Goal: Transaction & Acquisition: Purchase product/service

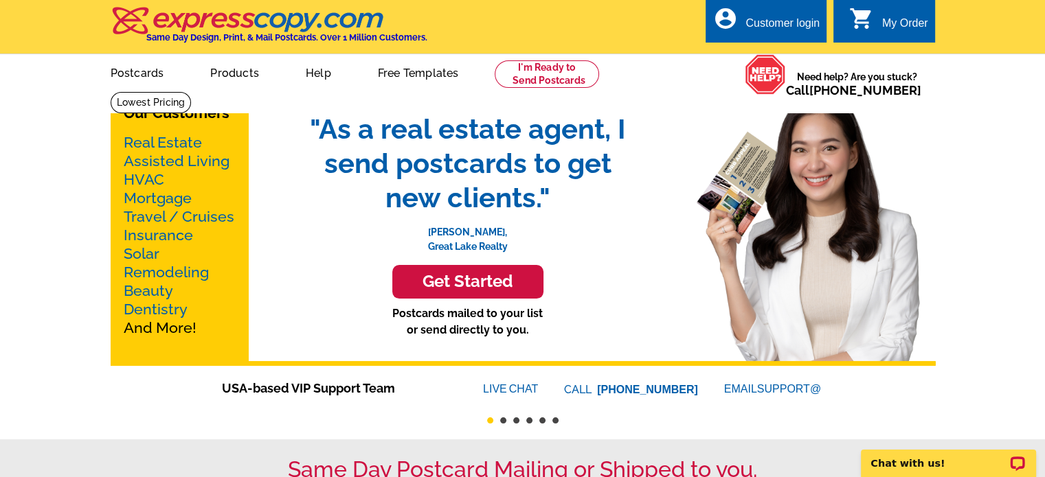
click at [153, 194] on link "Mortgage" at bounding box center [158, 198] width 68 height 17
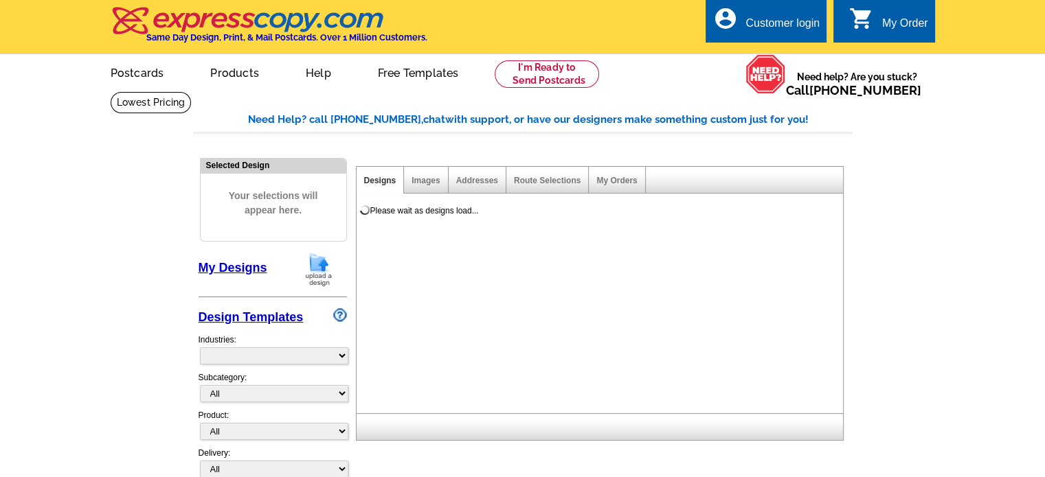
select select "774"
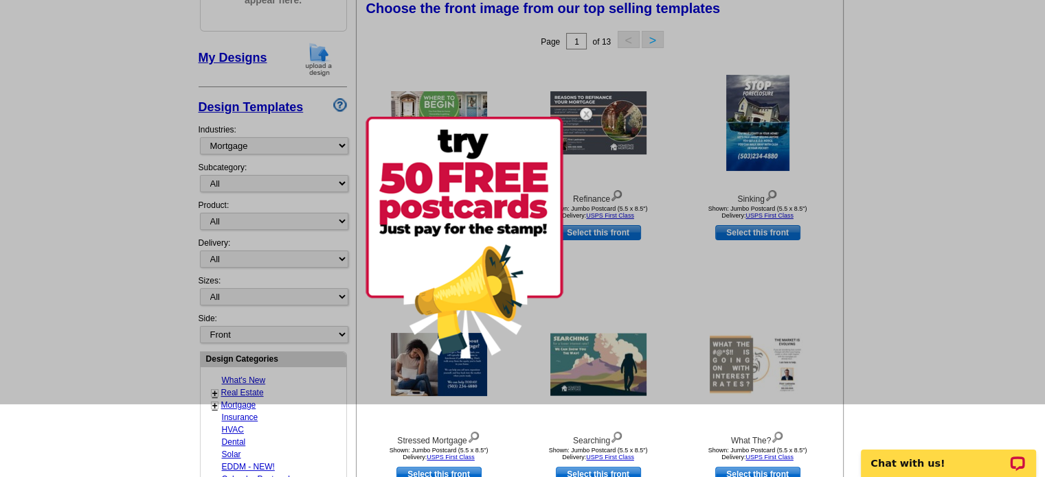
scroll to position [137, 0]
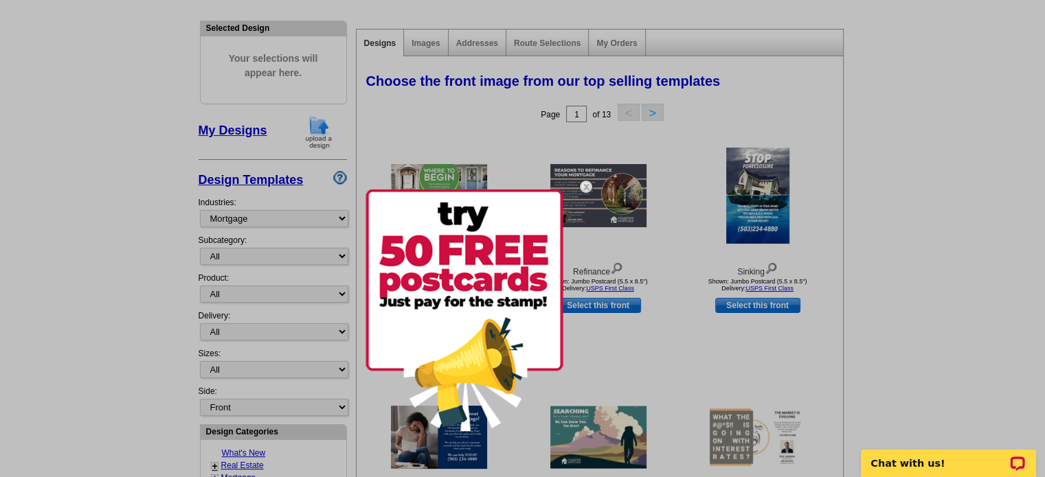
click at [824, 228] on div at bounding box center [522, 238] width 1045 height 477
click at [602, 277] on div at bounding box center [485, 310] width 240 height 287
click at [583, 187] on img at bounding box center [586, 187] width 40 height 40
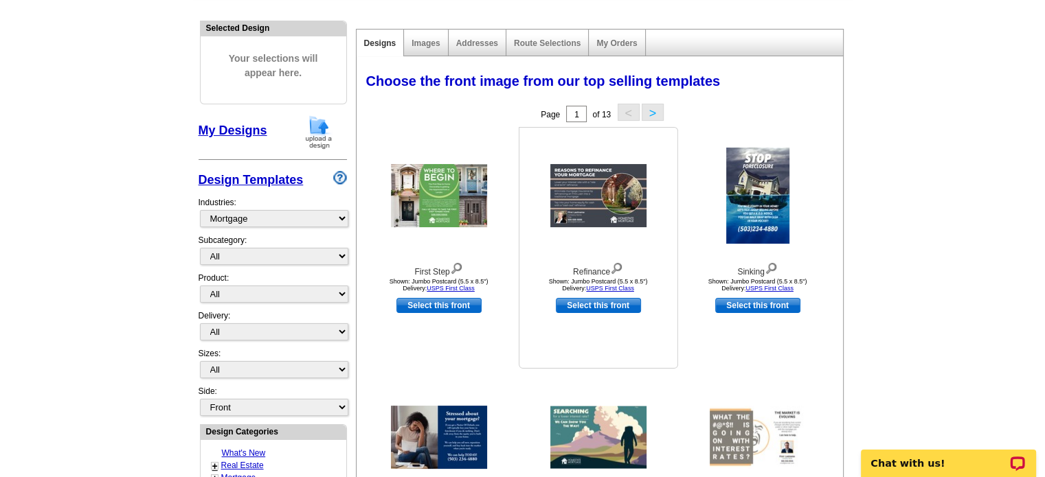
click at [599, 201] on img at bounding box center [598, 195] width 96 height 63
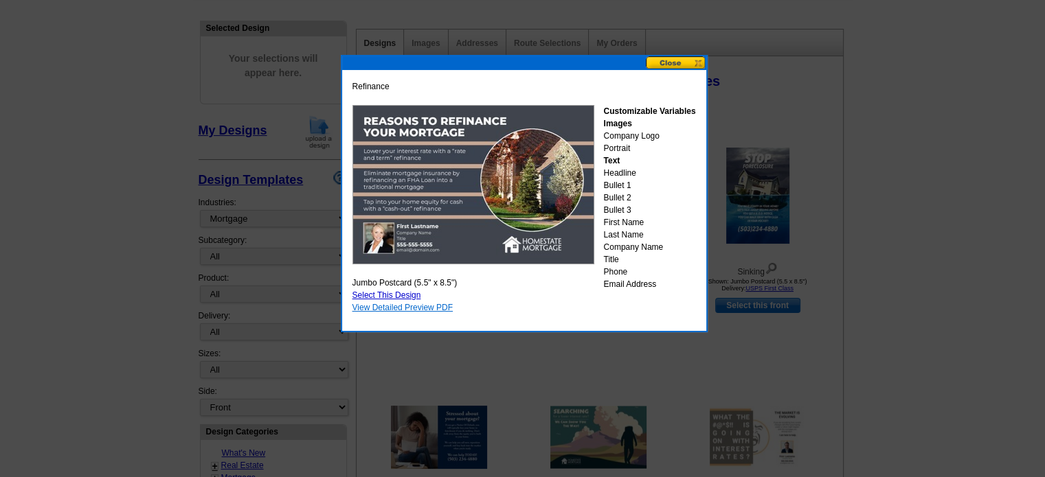
click at [409, 306] on link "View Detailed Preview PDF" at bounding box center [402, 308] width 101 height 10
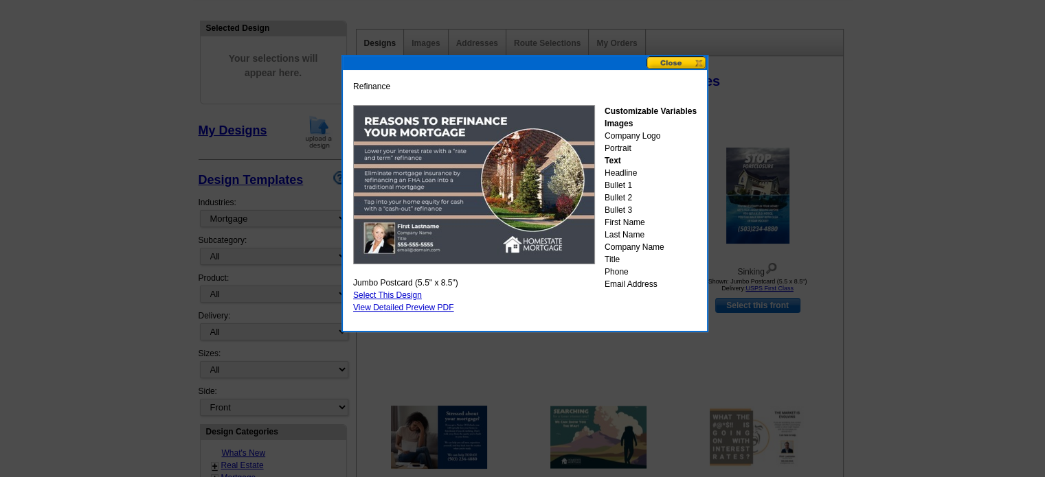
click at [678, 56] on button at bounding box center [676, 62] width 60 height 13
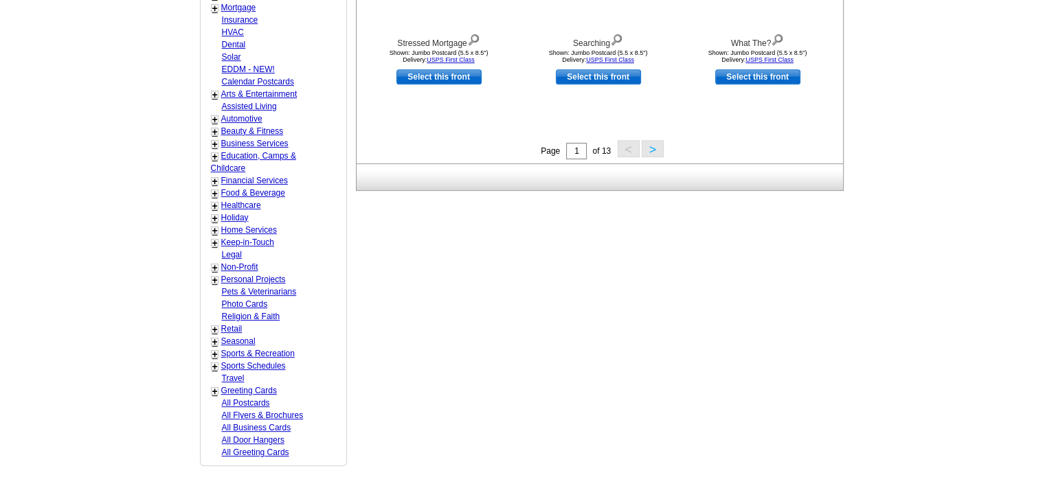
scroll to position [687, 0]
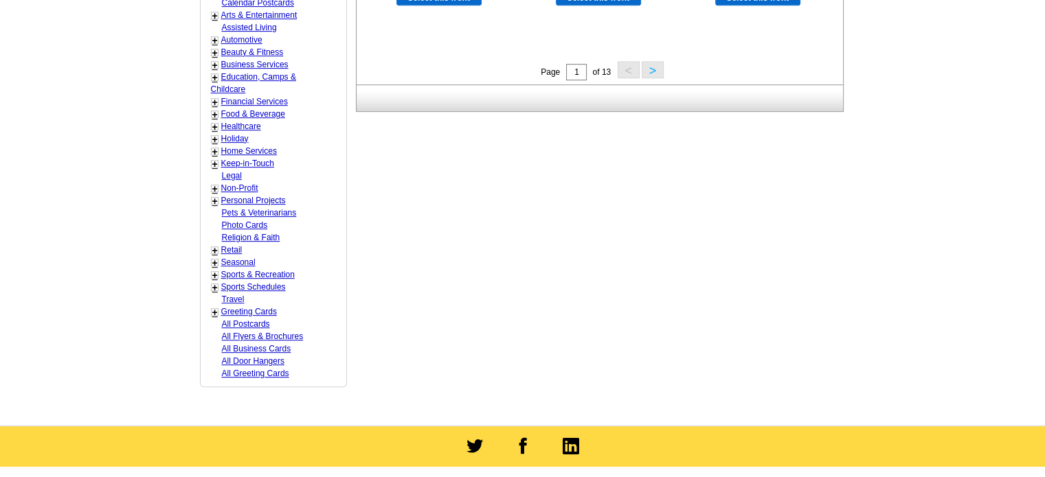
click at [654, 74] on button ">" at bounding box center [653, 69] width 22 height 17
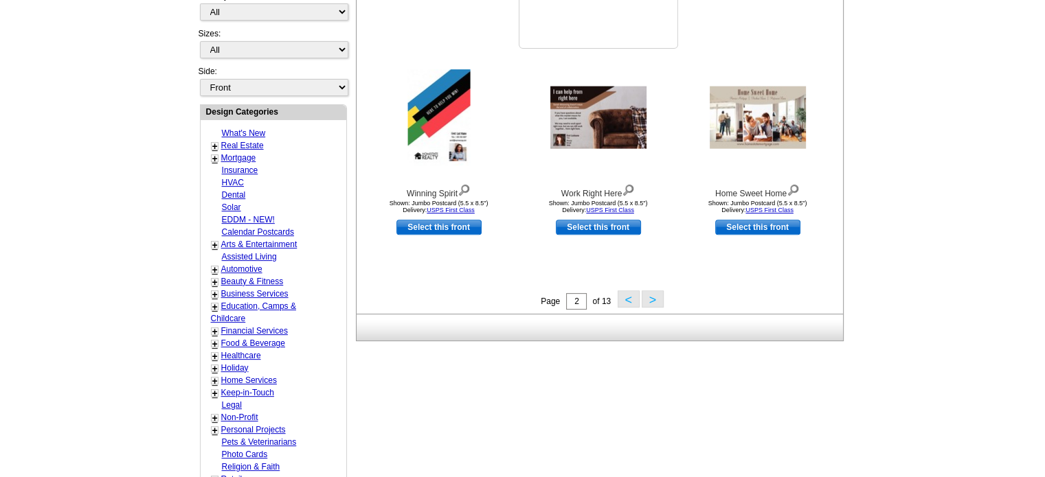
scroll to position [481, 0]
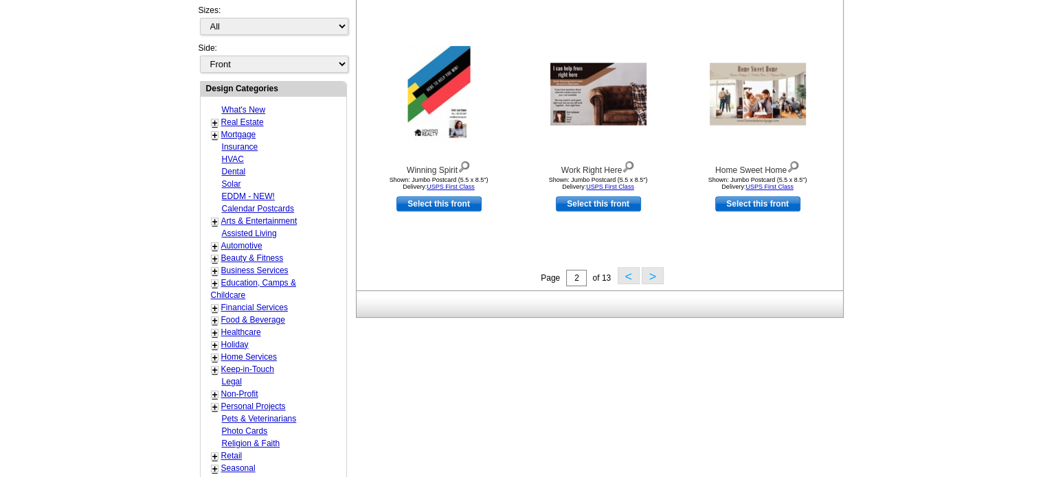
click at [655, 275] on button ">" at bounding box center [653, 275] width 22 height 17
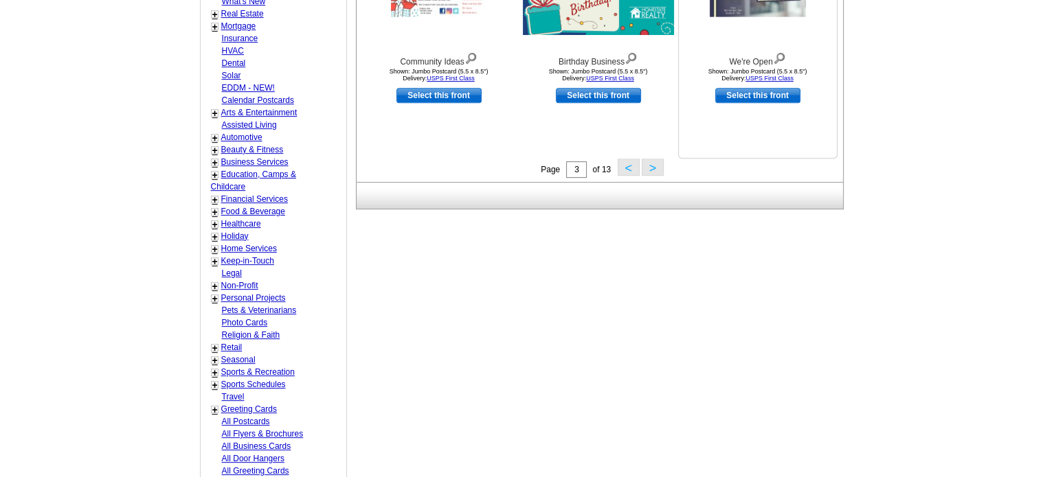
scroll to position [615, 0]
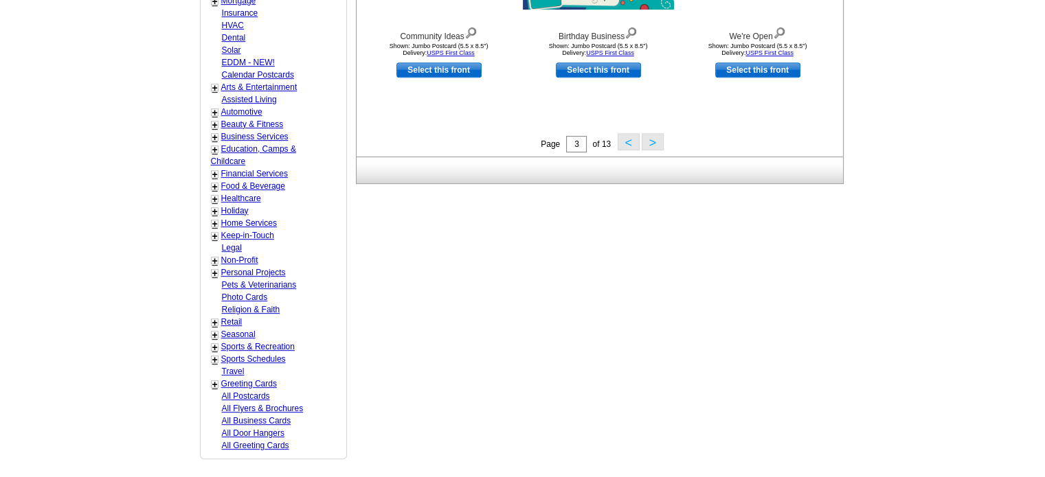
click at [654, 144] on button ">" at bounding box center [653, 141] width 22 height 17
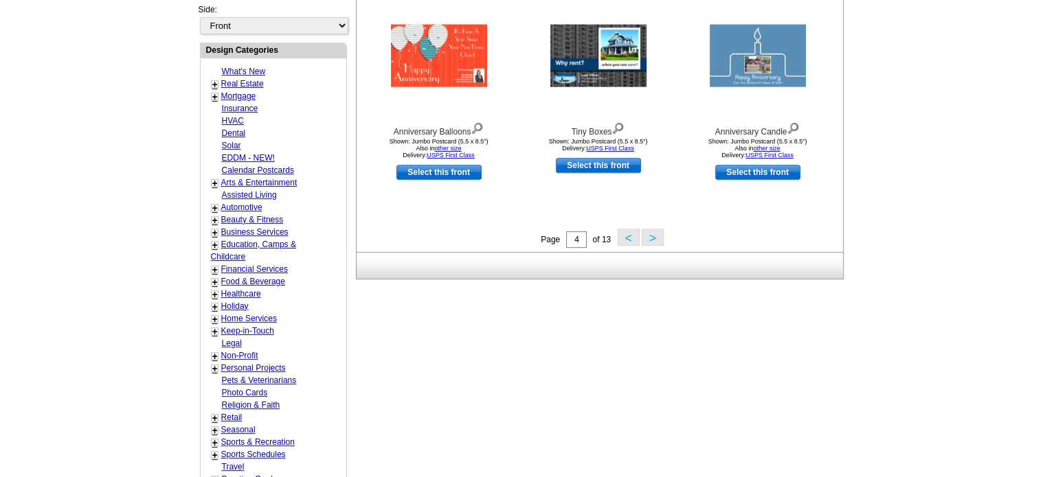
scroll to position [546, 0]
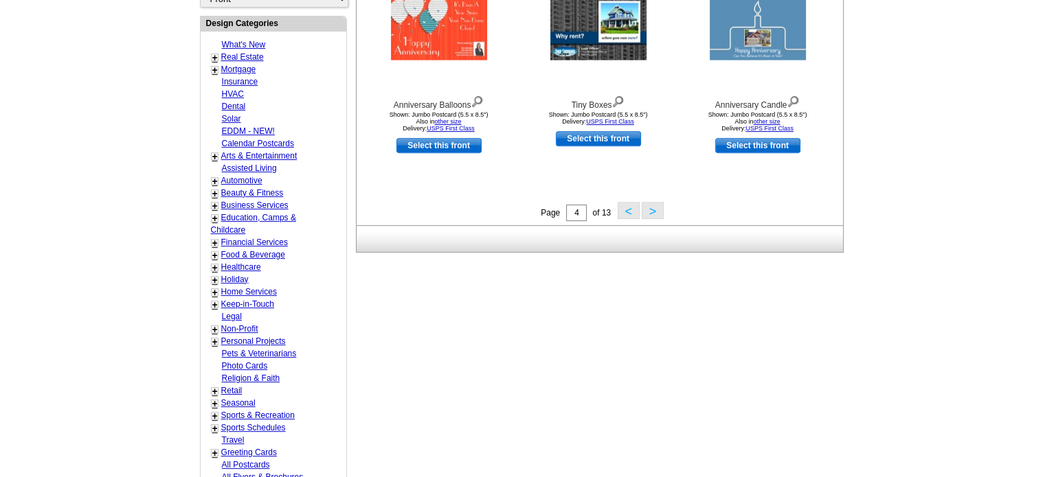
click at [653, 214] on button ">" at bounding box center [653, 210] width 22 height 17
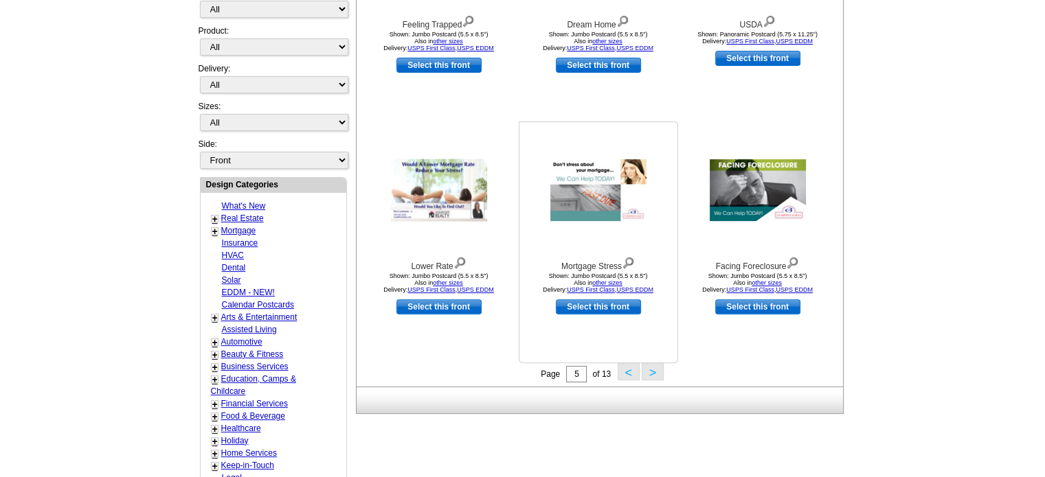
scroll to position [409, 0]
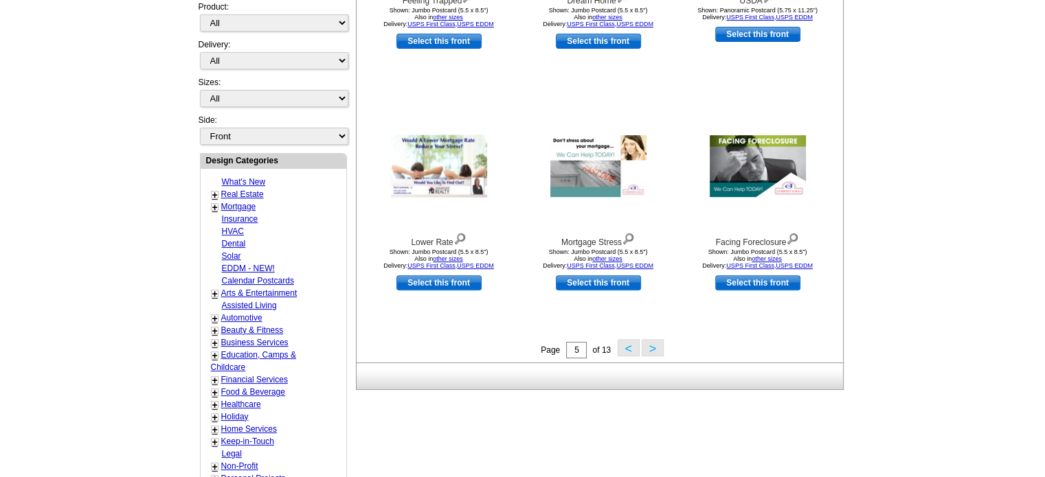
click at [654, 348] on button ">" at bounding box center [653, 347] width 22 height 17
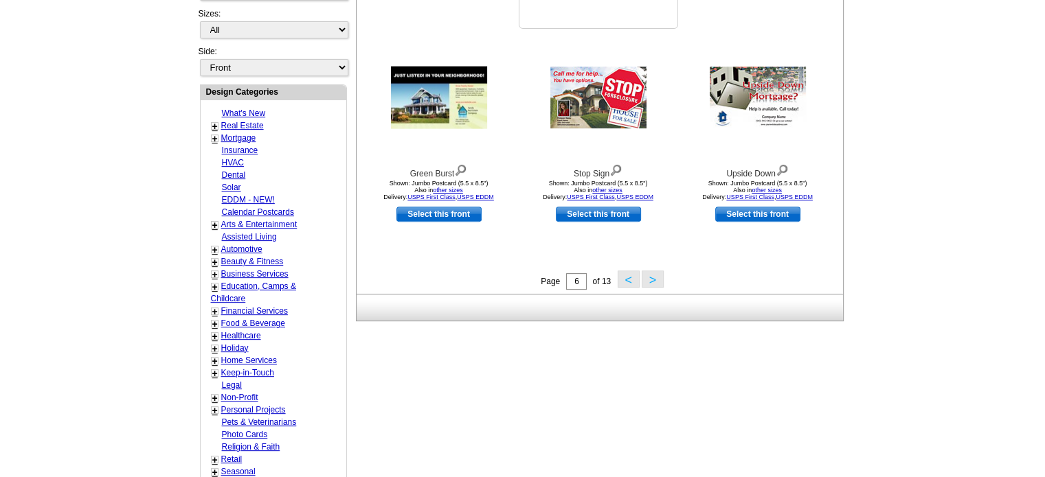
scroll to position [546, 0]
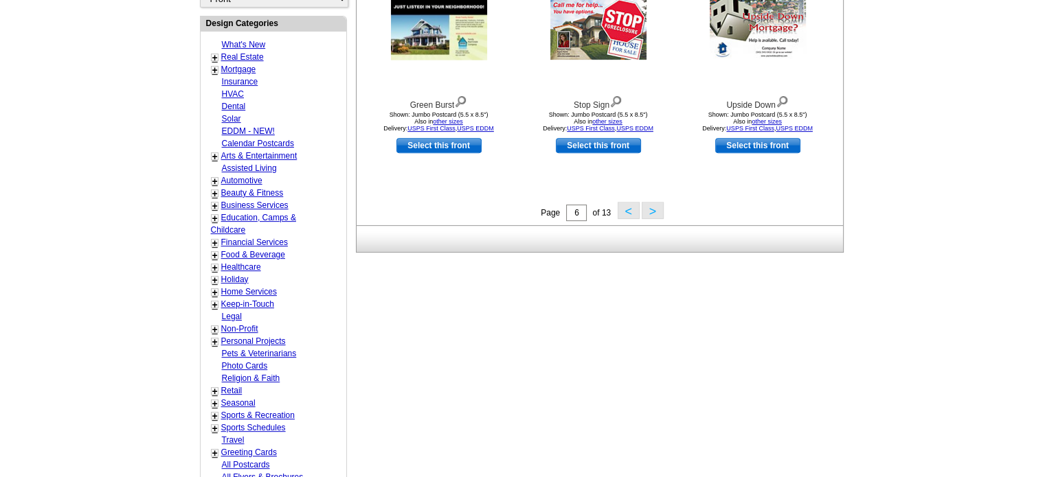
click at [651, 214] on button ">" at bounding box center [653, 210] width 22 height 17
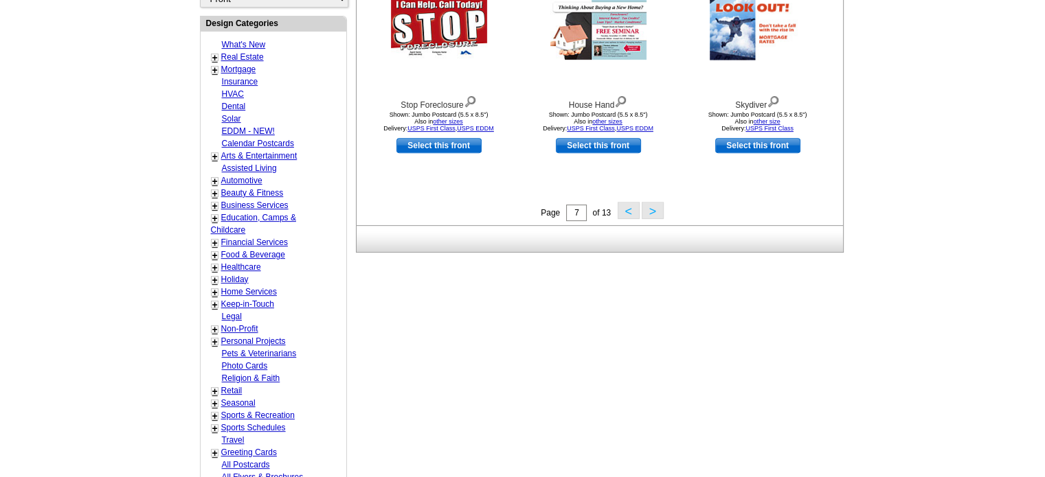
click at [650, 214] on button ">" at bounding box center [653, 210] width 22 height 17
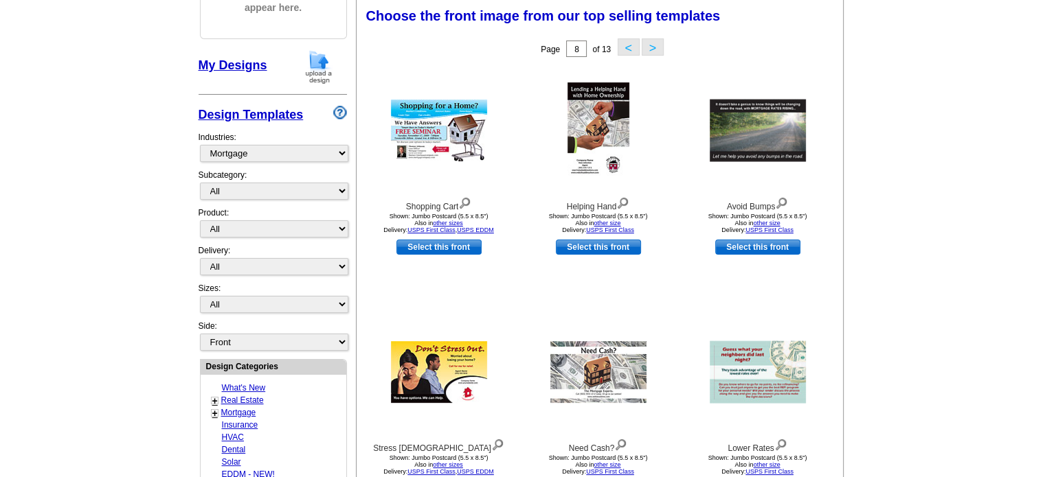
scroll to position [409, 0]
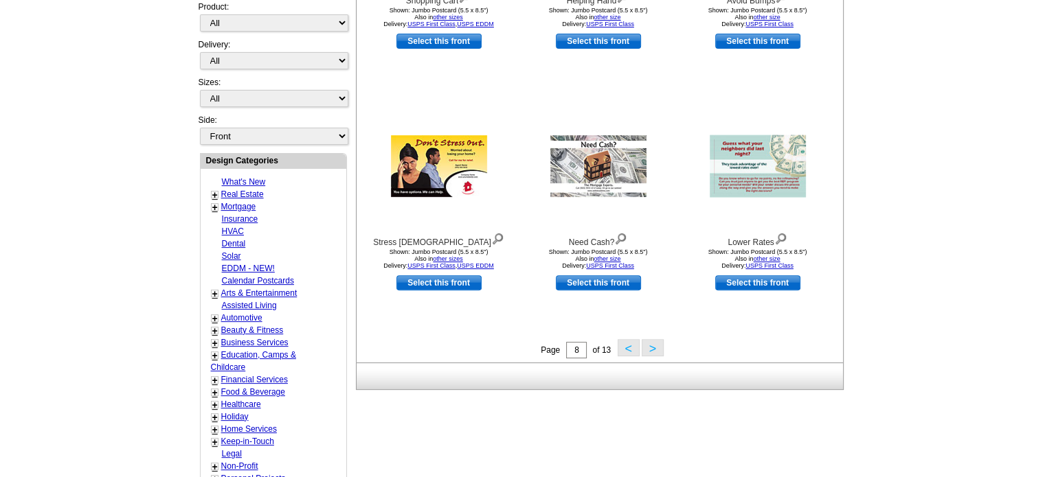
click at [655, 350] on button ">" at bounding box center [653, 347] width 22 height 17
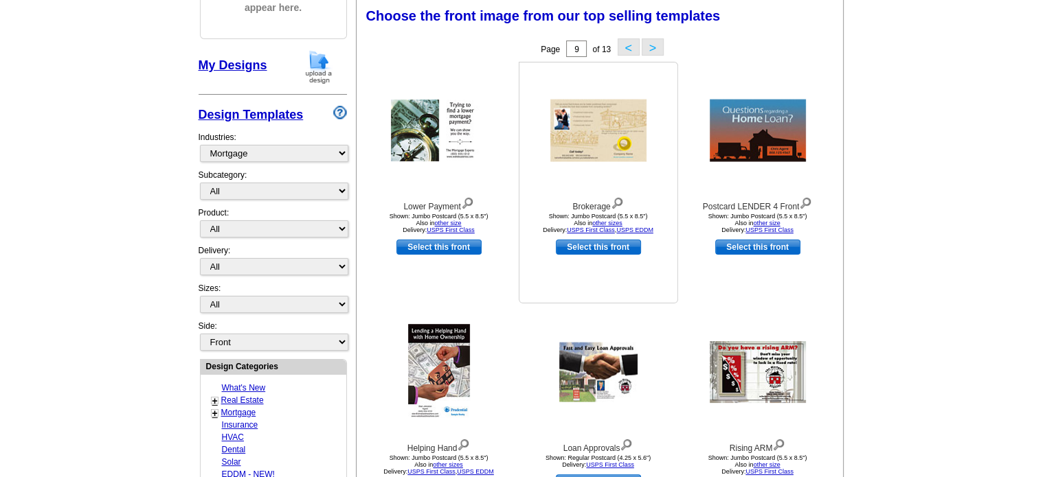
scroll to position [340, 0]
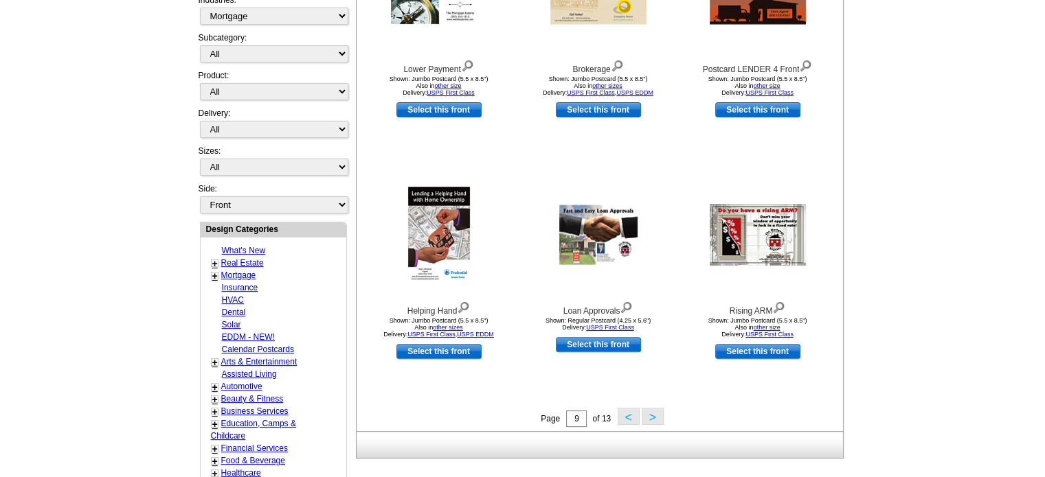
click at [659, 417] on button ">" at bounding box center [653, 416] width 22 height 17
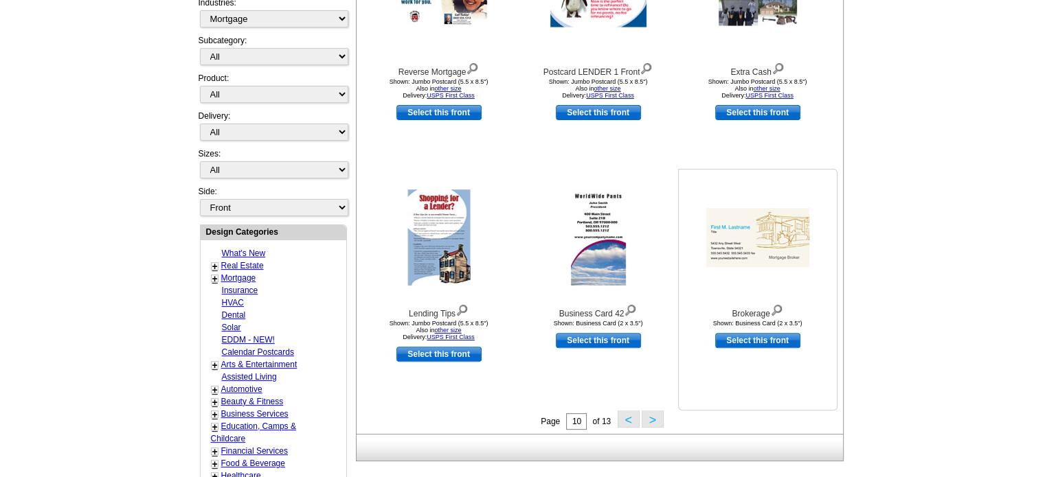
scroll to position [409, 0]
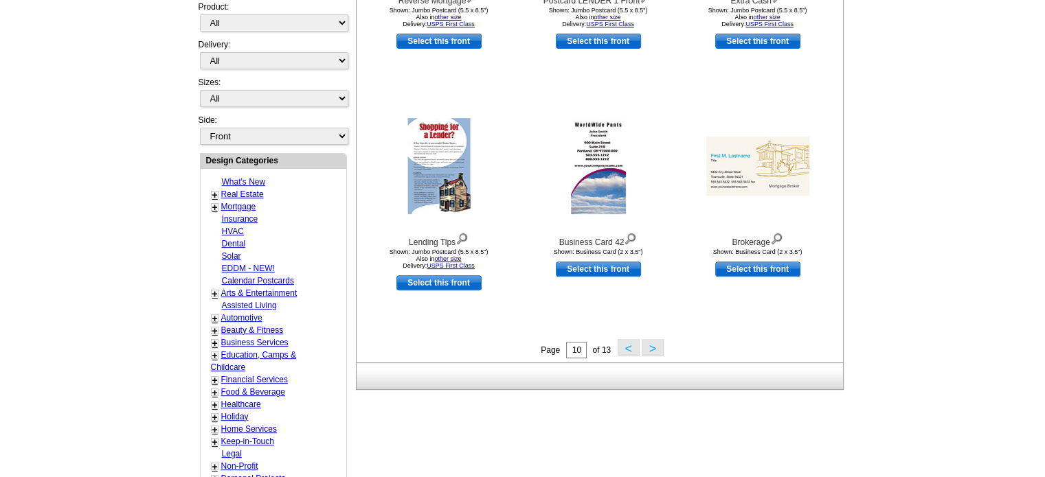
click at [657, 348] on button ">" at bounding box center [653, 347] width 22 height 17
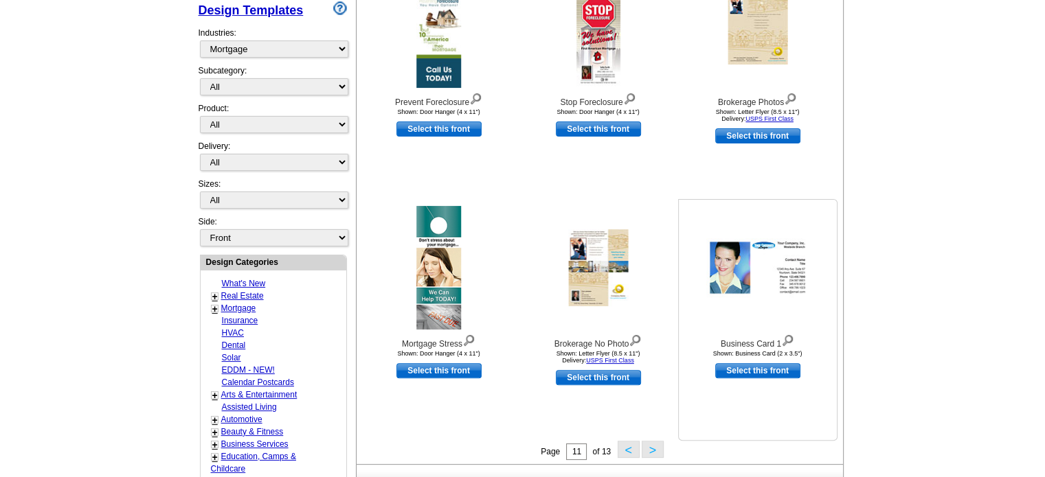
scroll to position [340, 0]
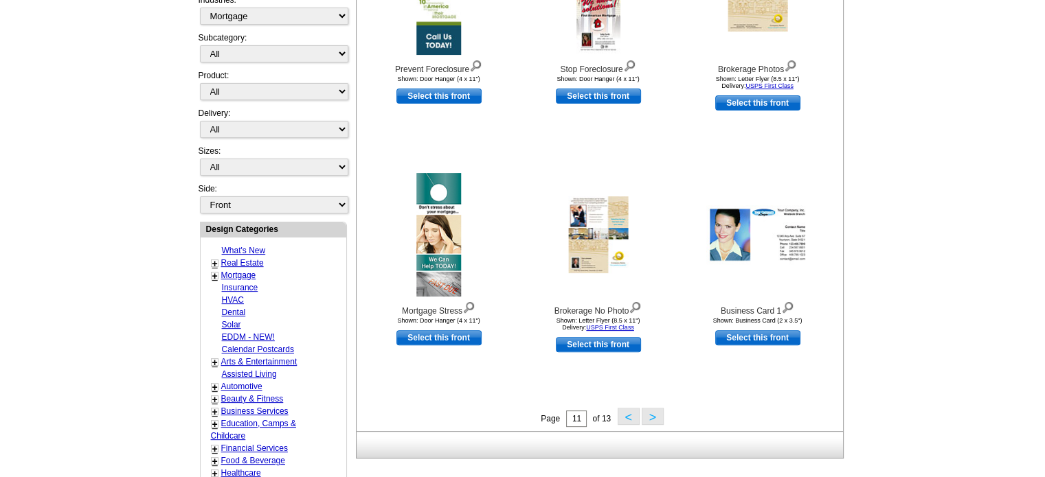
click at [648, 420] on button ">" at bounding box center [653, 416] width 22 height 17
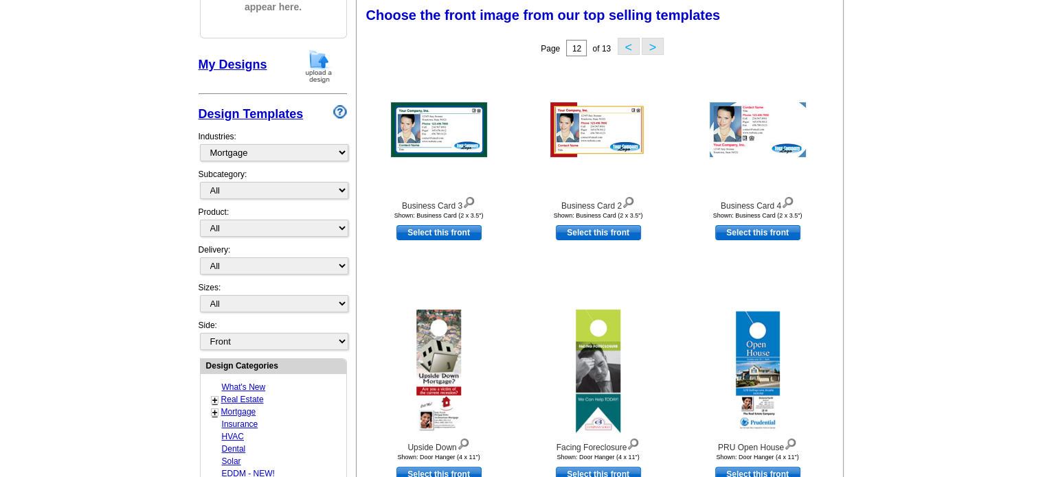
scroll to position [203, 0]
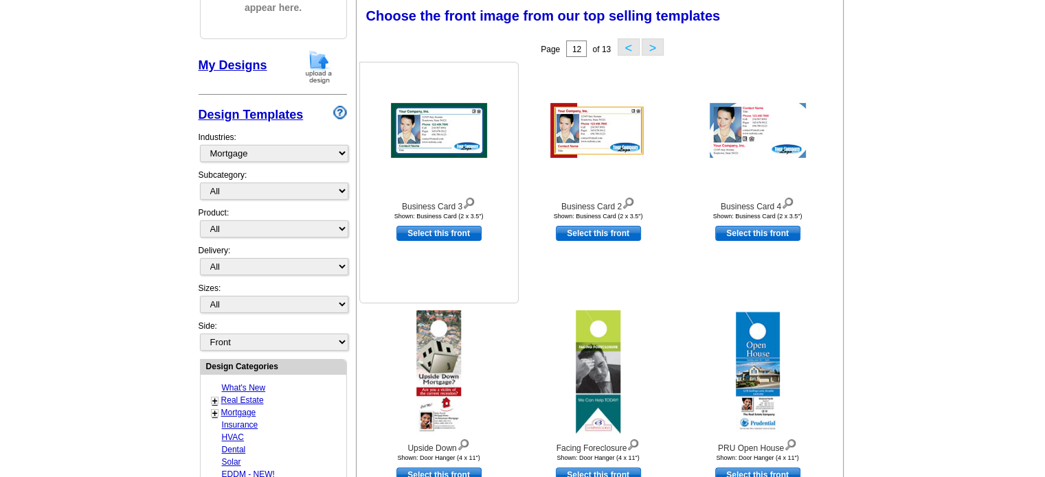
click at [428, 136] on img at bounding box center [439, 130] width 96 height 55
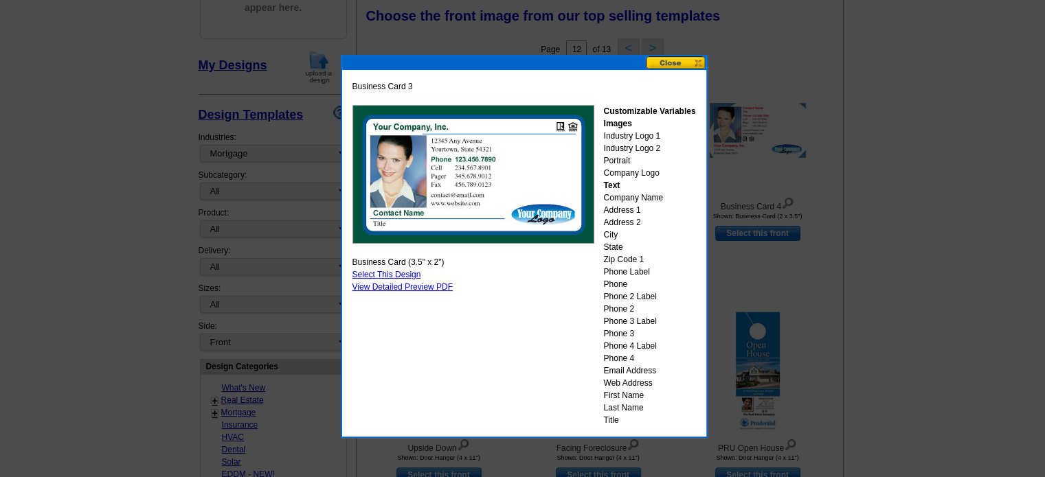
click at [391, 272] on link "Select This Design" at bounding box center [386, 275] width 69 height 10
select select "5"
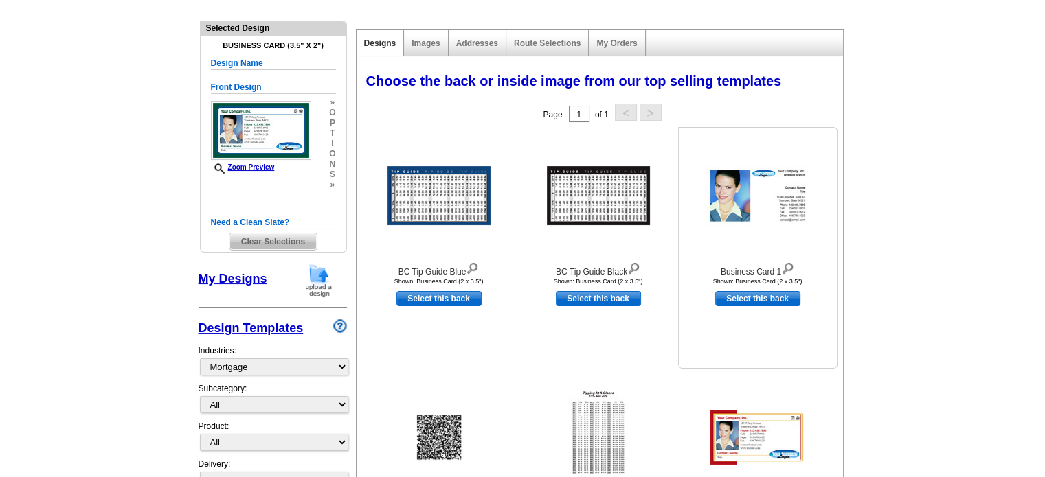
scroll to position [275, 0]
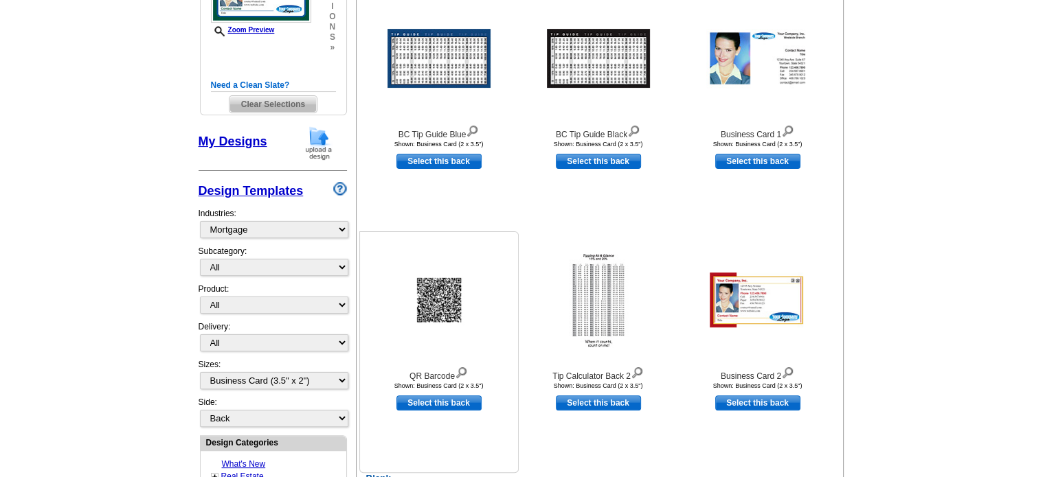
click at [454, 400] on link "Select this back" at bounding box center [438, 403] width 85 height 15
select select "front"
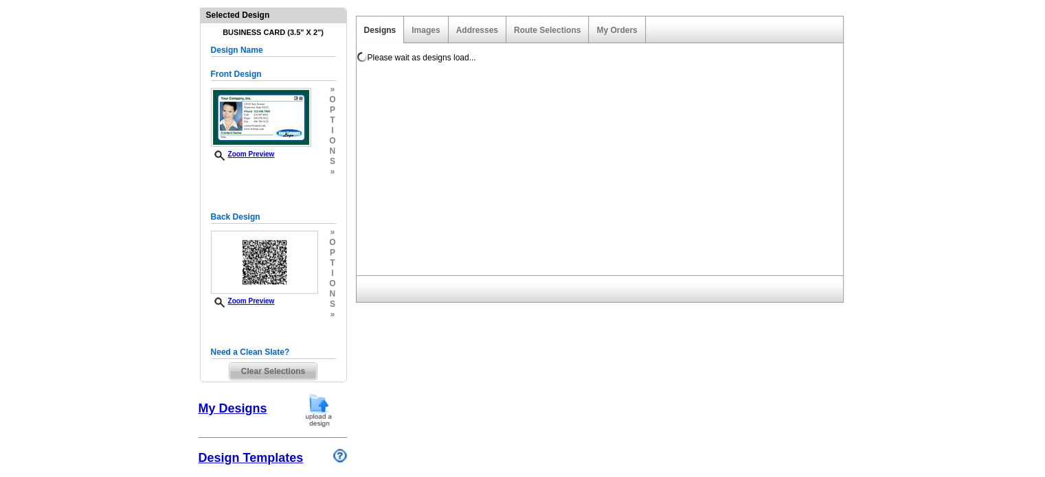
scroll to position [0, 0]
